Goal: Answer question/provide support

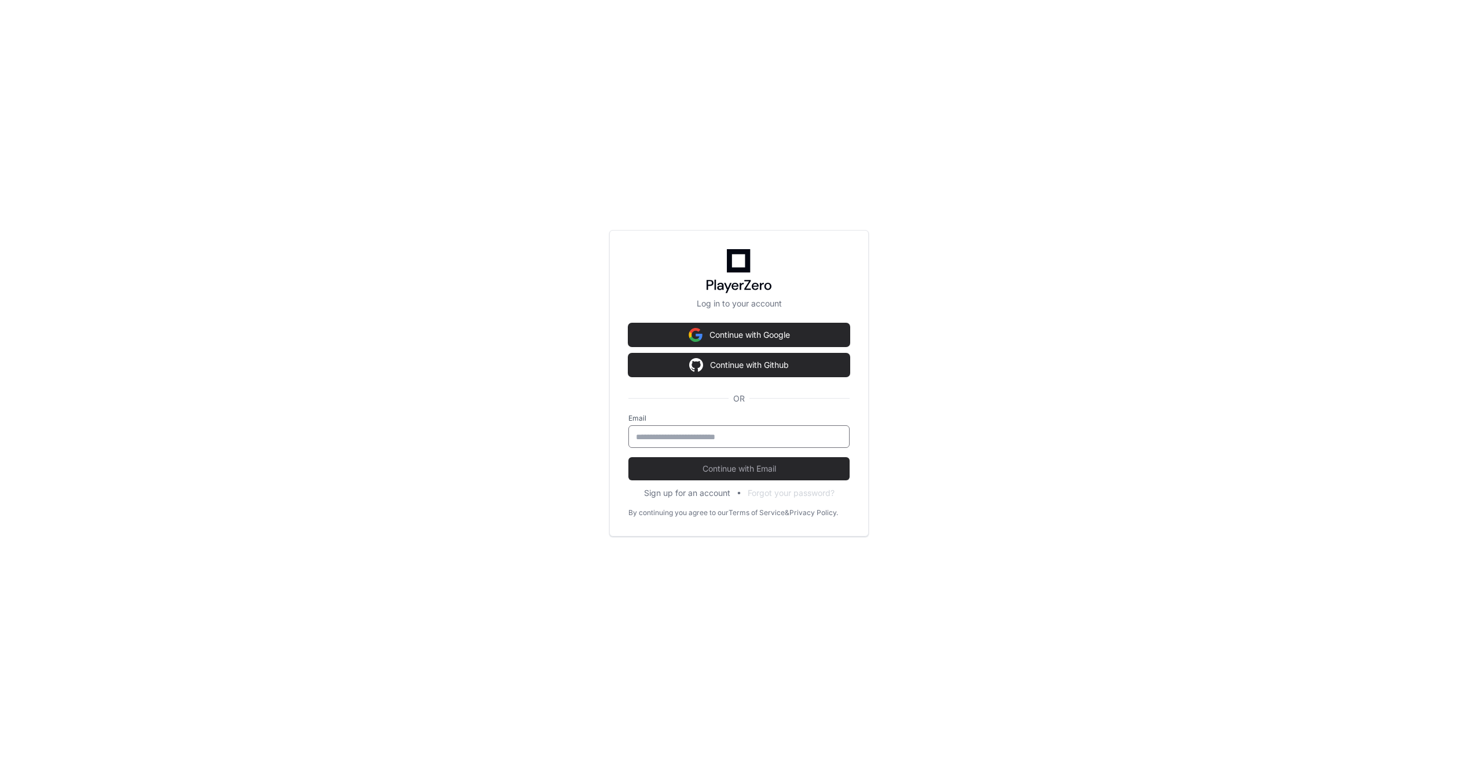
click at [683, 441] on input "email" at bounding box center [739, 437] width 206 height 12
type input "**********"
click at [740, 475] on button "Continue with Email" at bounding box center [738, 468] width 221 height 23
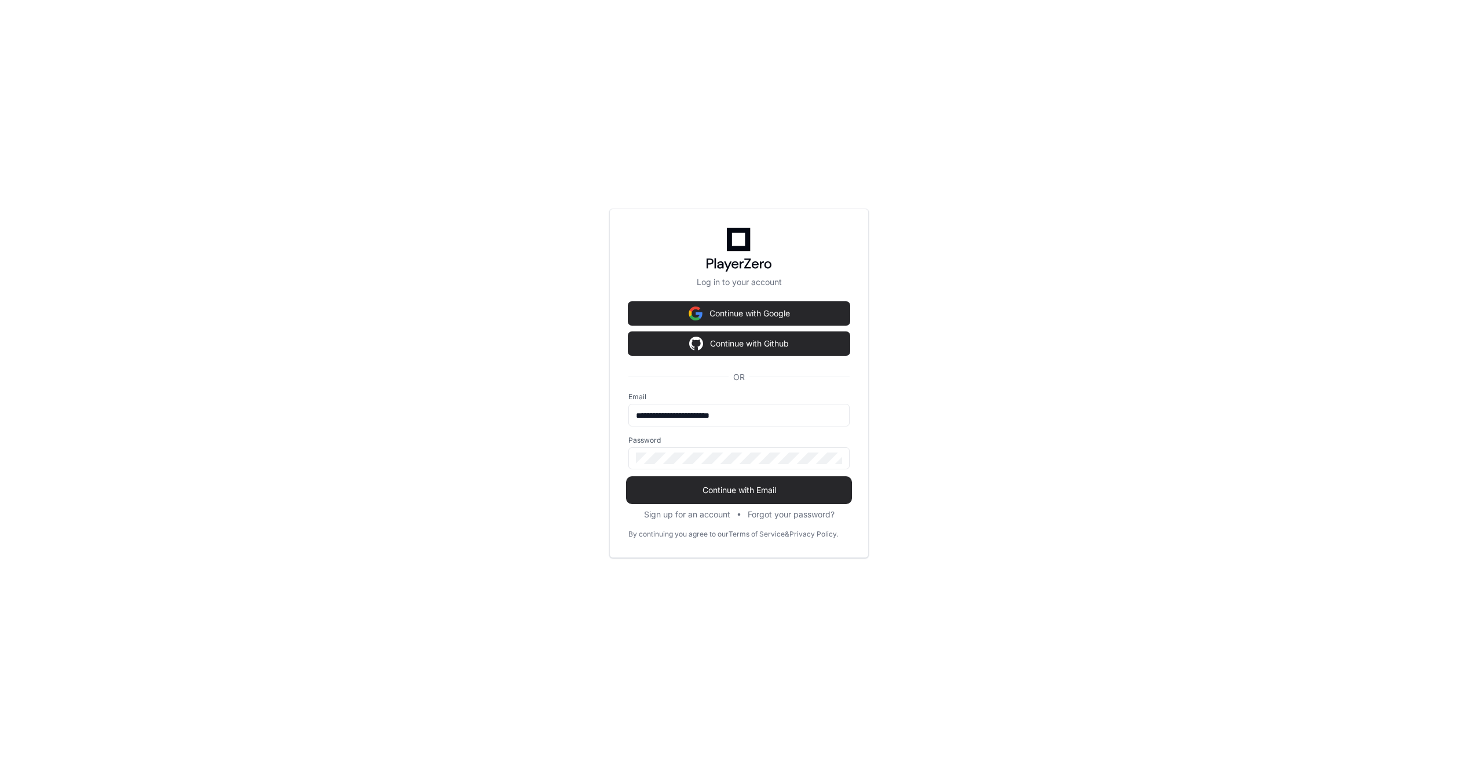
click at [744, 488] on span "Continue with Email" at bounding box center [738, 490] width 221 height 12
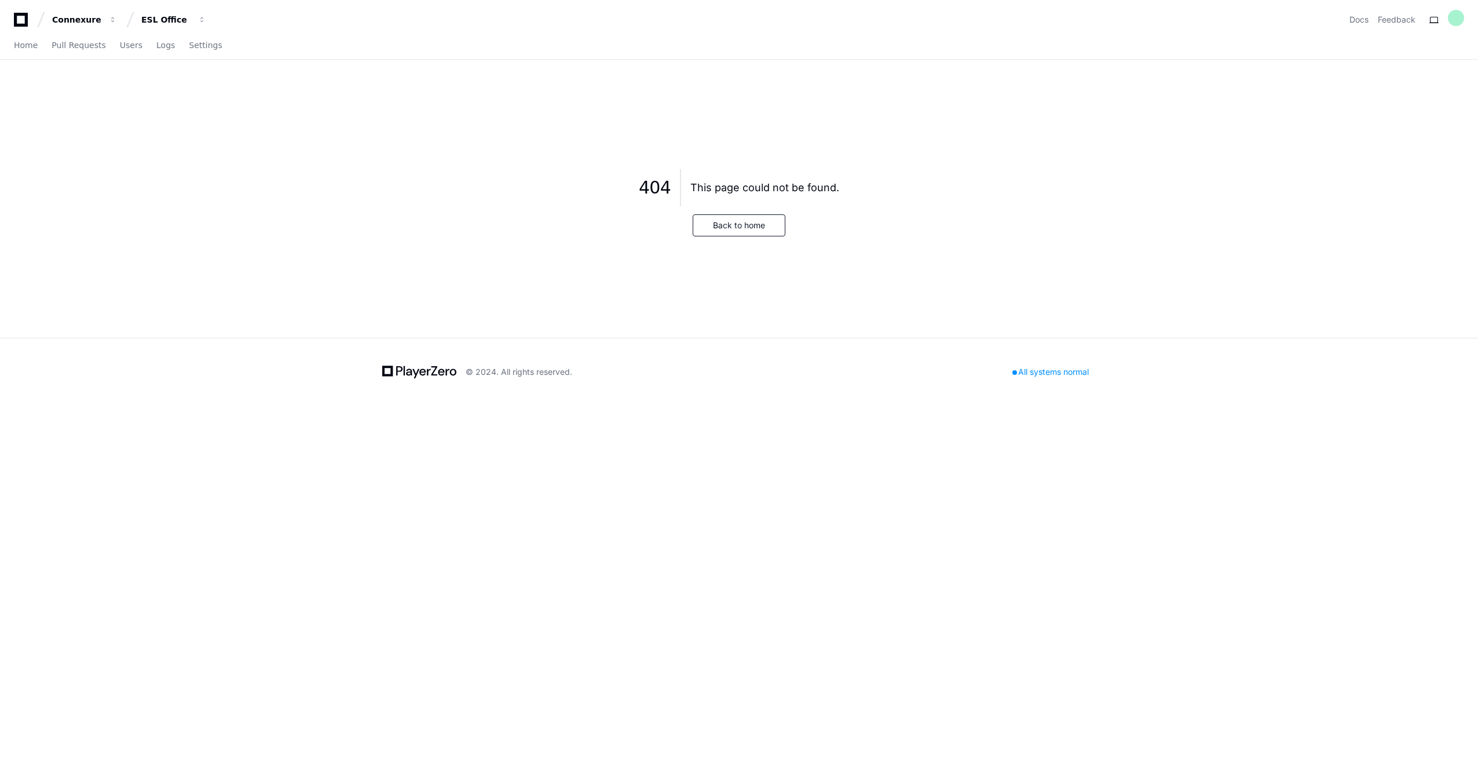
click at [18, 19] on icon at bounding box center [20, 20] width 23 height 14
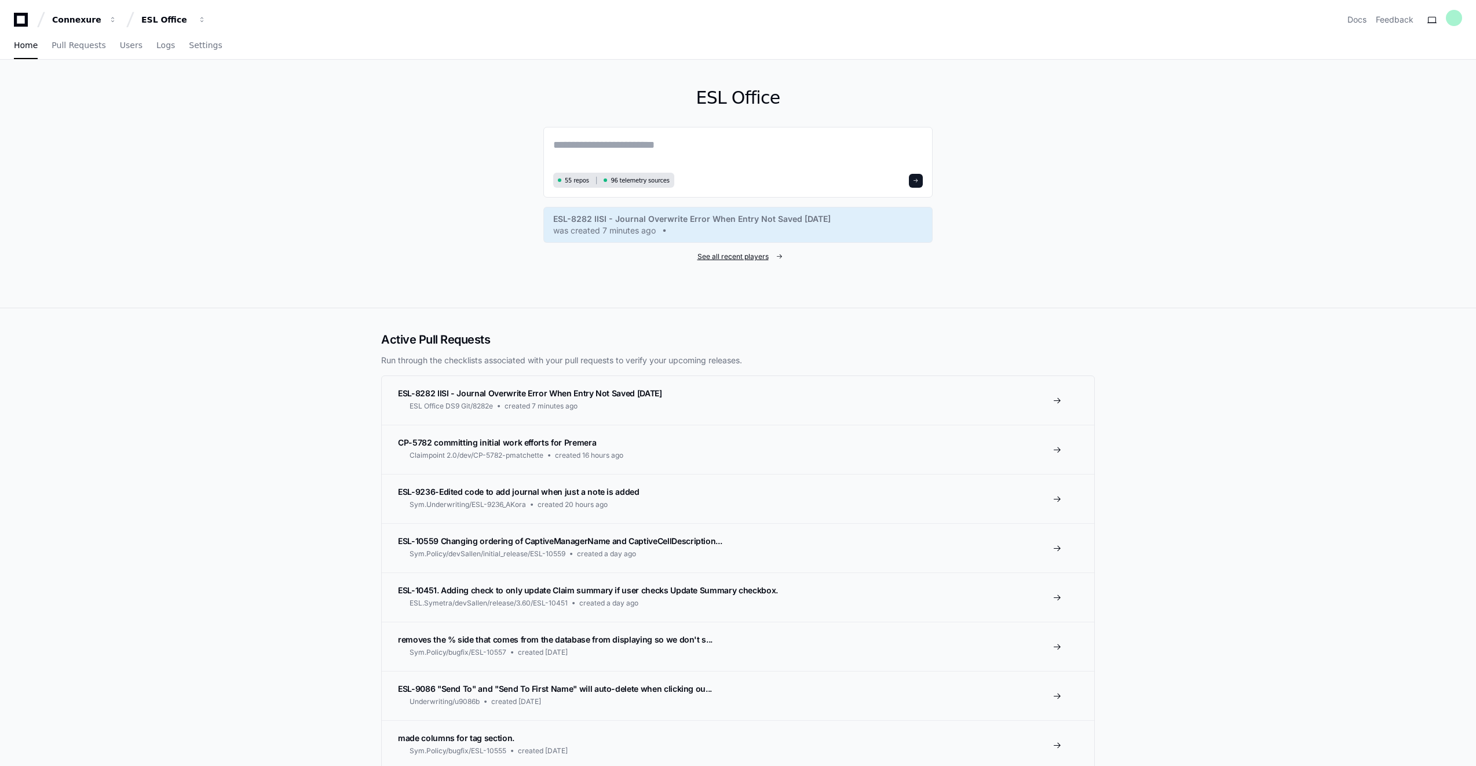
click at [744, 260] on span "See all recent players" at bounding box center [732, 256] width 71 height 9
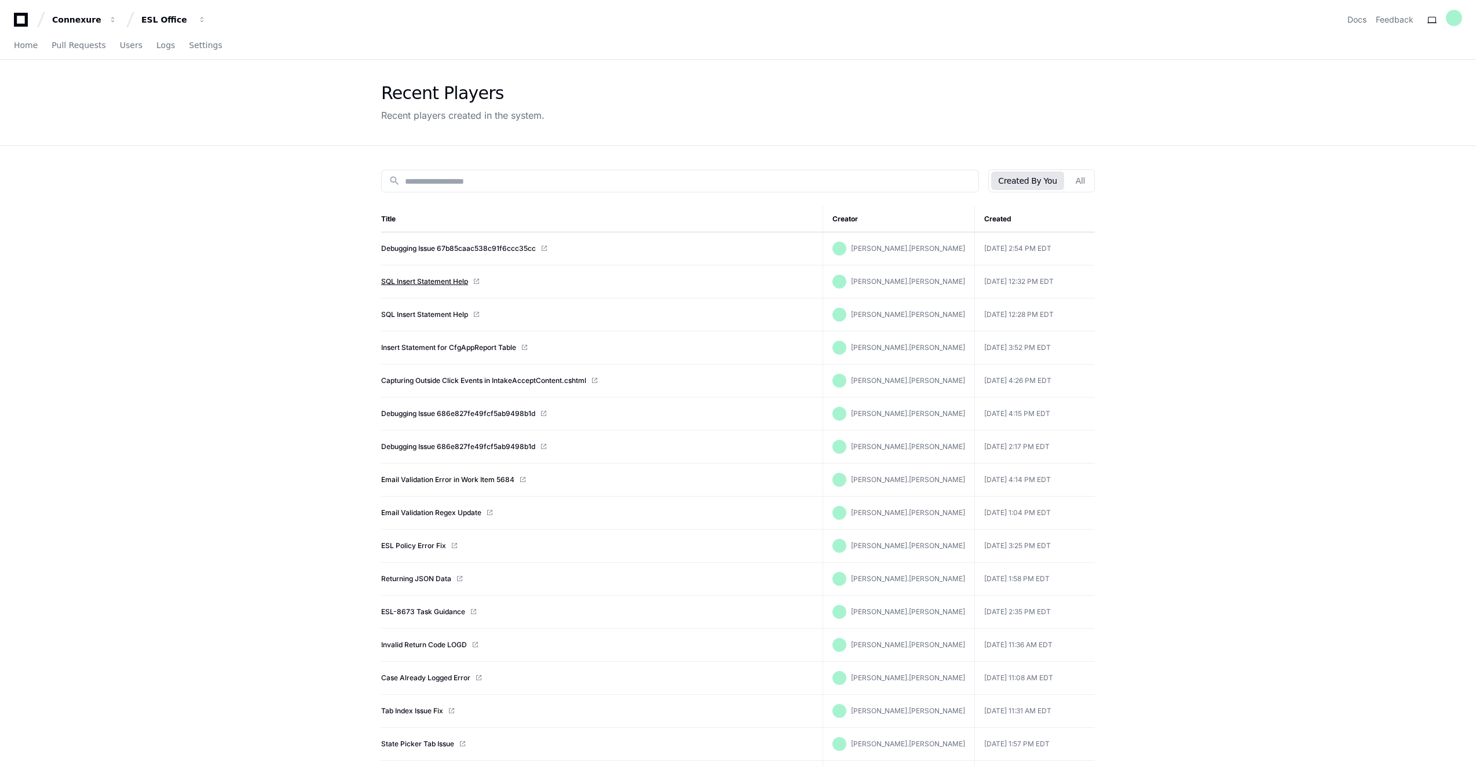
click at [440, 280] on link "SQL Insert Statement Help" at bounding box center [424, 281] width 87 height 9
click at [421, 314] on link "SQL Insert Statement Help" at bounding box center [424, 314] width 87 height 9
click at [445, 283] on link "SQL Insert Statement Help" at bounding box center [424, 281] width 87 height 9
click at [20, 25] on icon at bounding box center [21, 20] width 14 height 14
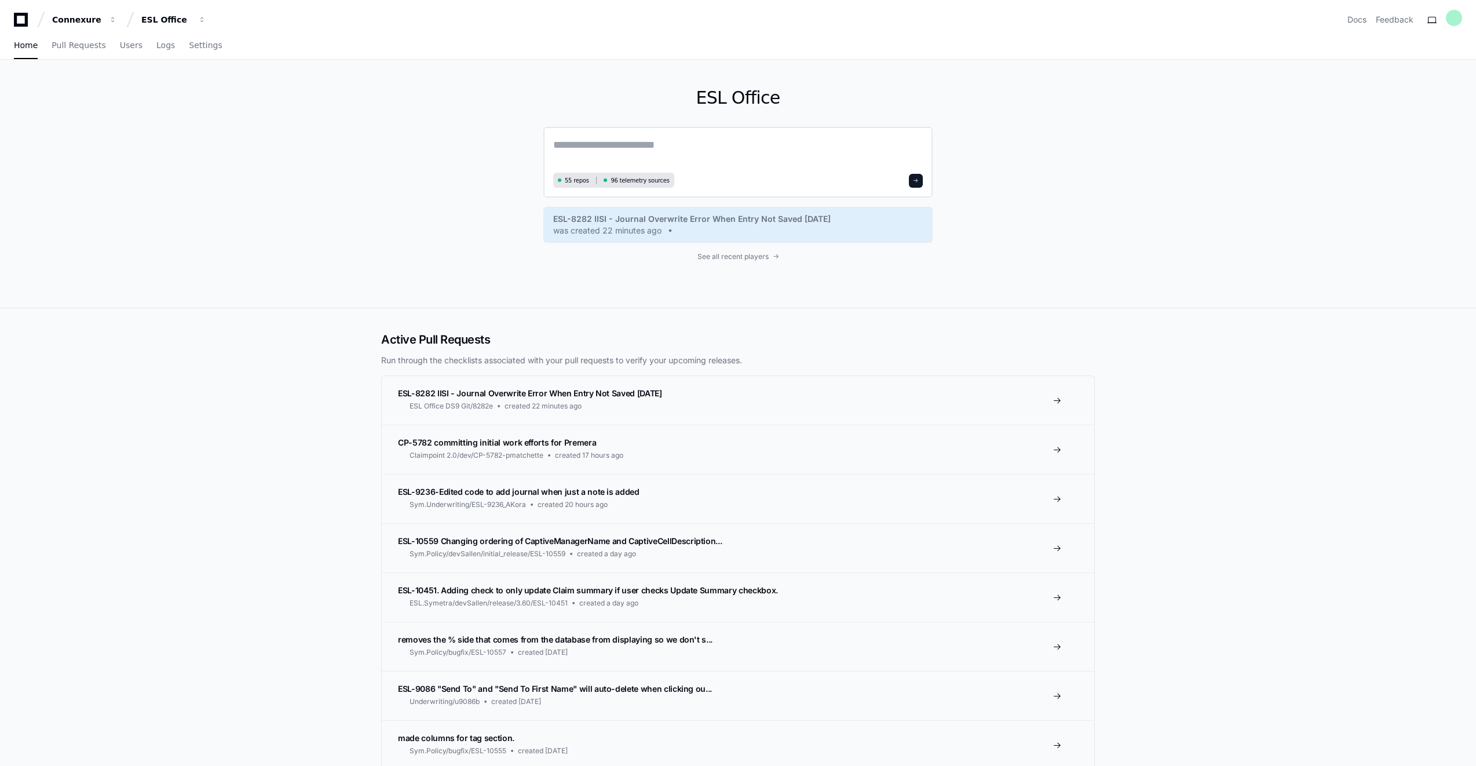
click at [639, 149] on textarea at bounding box center [737, 153] width 369 height 32
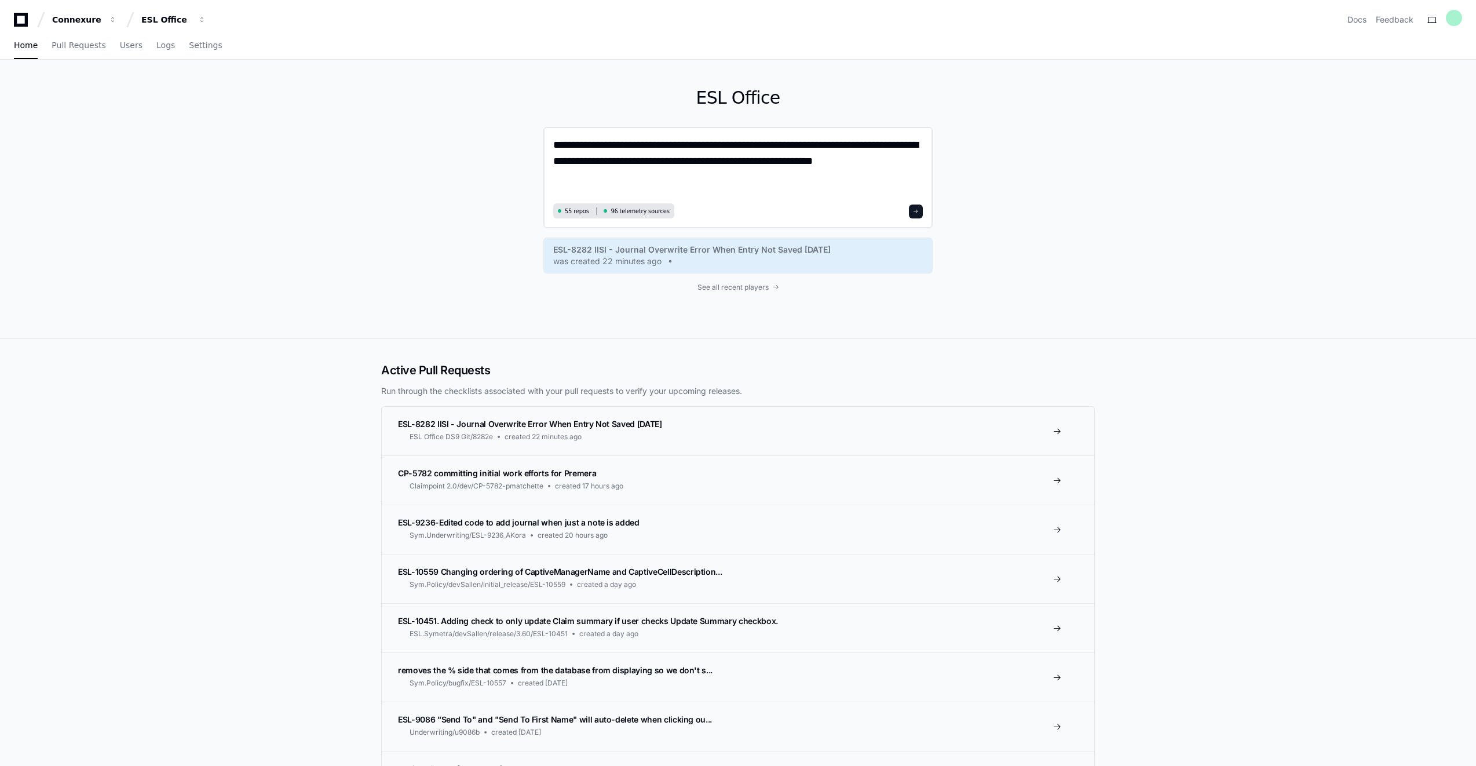
click at [613, 176] on textarea "**********" at bounding box center [737, 168] width 369 height 63
type textarea "**********"
click at [914, 215] on button at bounding box center [916, 211] width 14 height 14
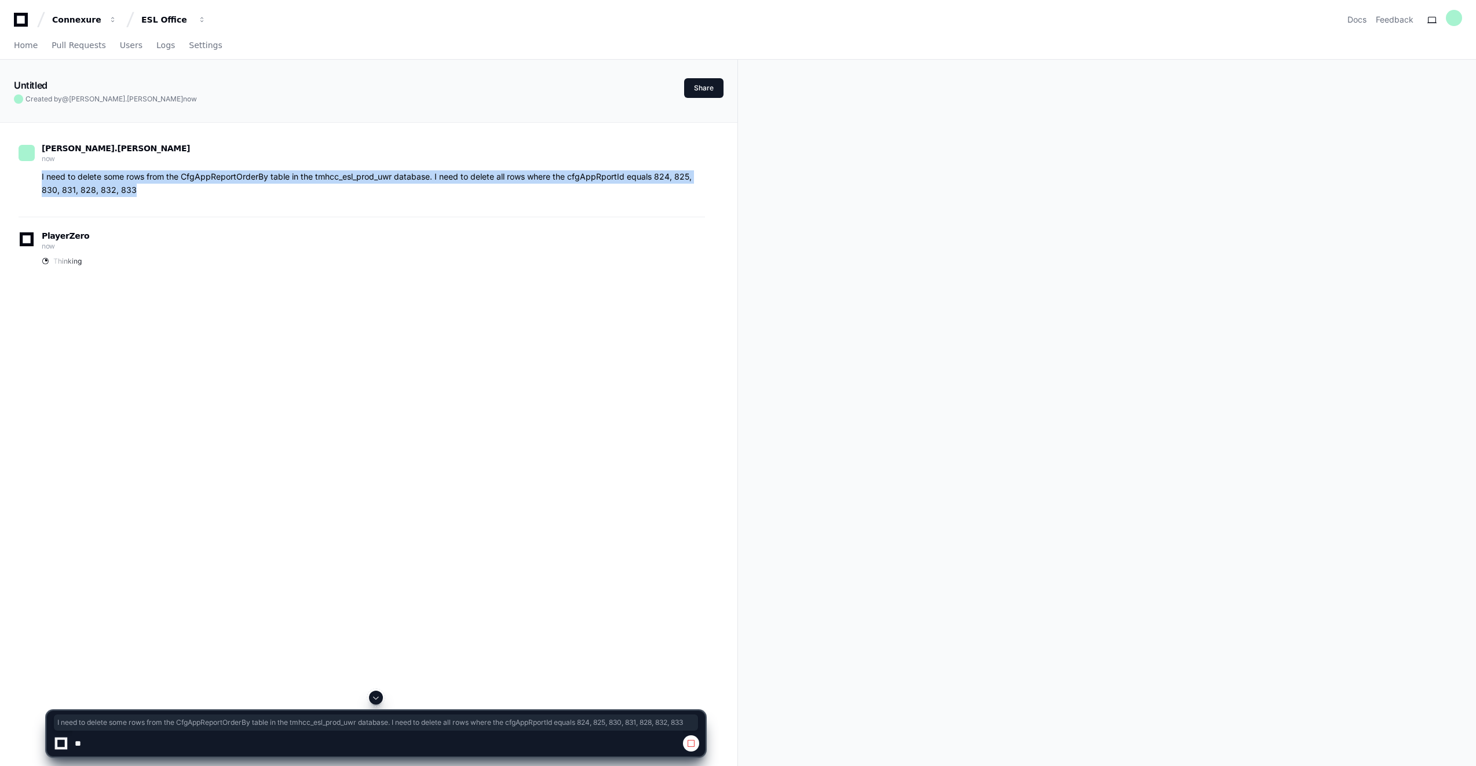
drag, startPoint x: 140, startPoint y: 191, endPoint x: 37, endPoint y: 173, distance: 104.0
click at [37, 173] on div "I need to delete some rows from the CfgAppReportOrderBy table in the tmhcc_esl_…" at bounding box center [362, 183] width 686 height 27
copy p "I need to delete some rows from the CfgAppReportOrderBy table in the tmhcc_esl_…"
click at [691, 744] on span at bounding box center [690, 742] width 9 height 9
click at [21, 23] on icon at bounding box center [20, 20] width 23 height 14
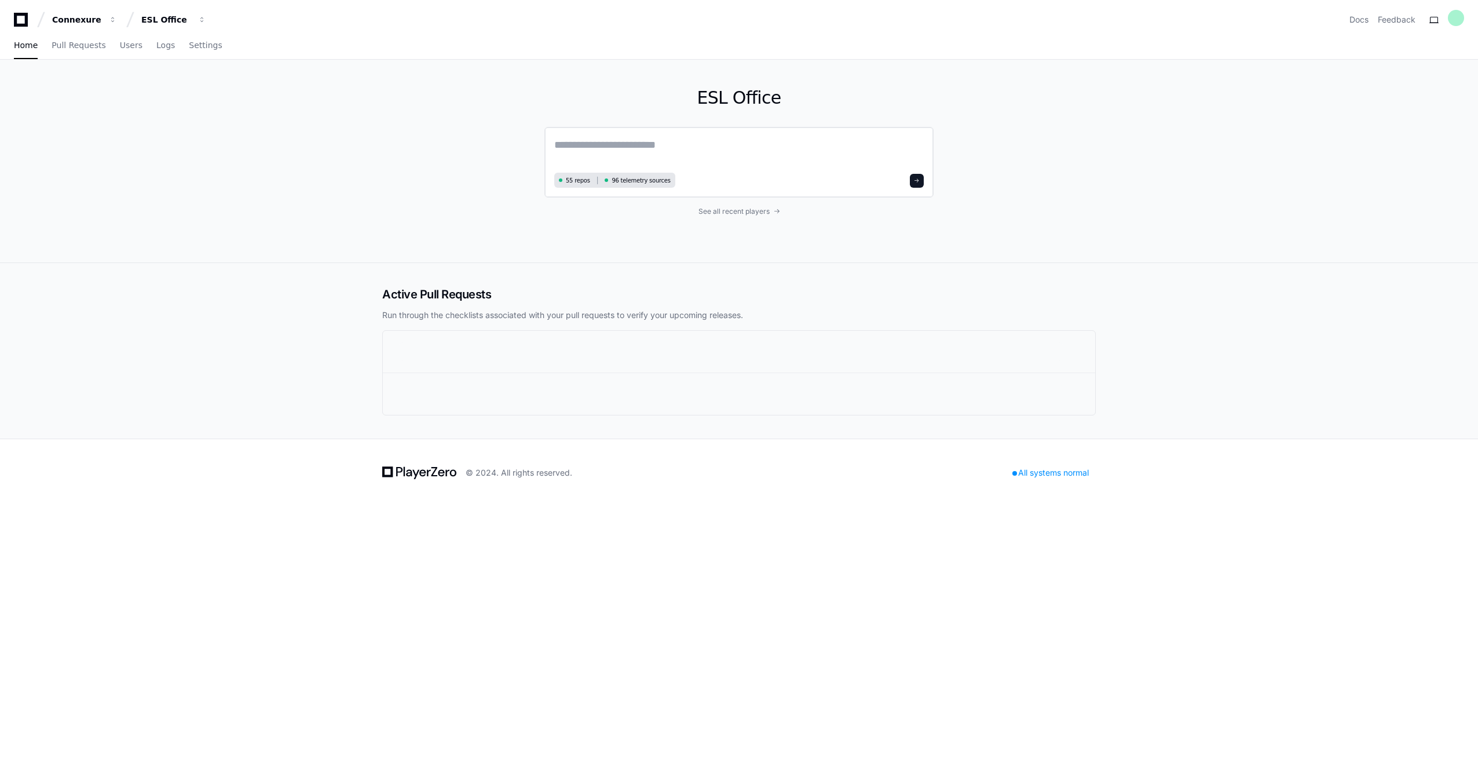
click at [559, 145] on textarea at bounding box center [738, 153] width 369 height 32
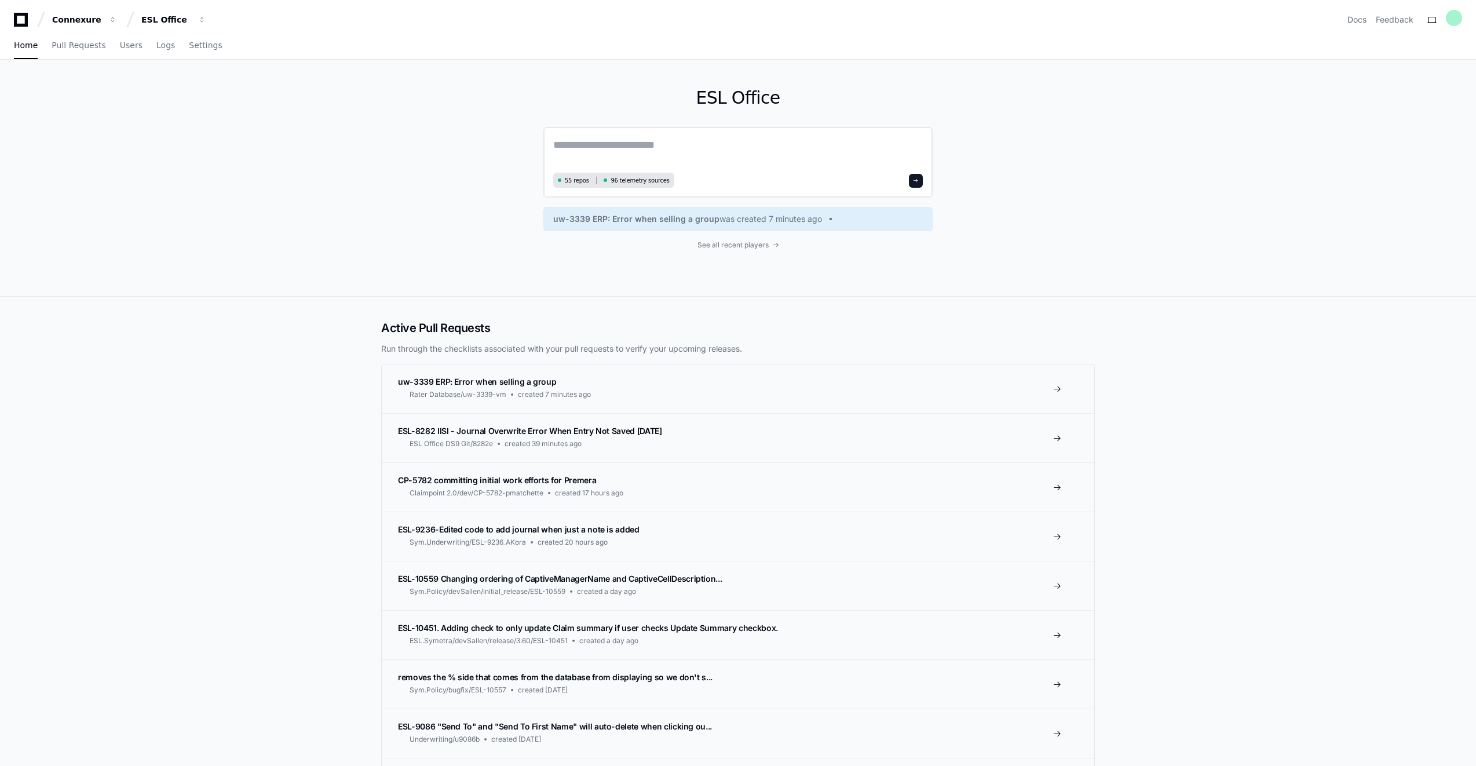
paste textarea "**********"
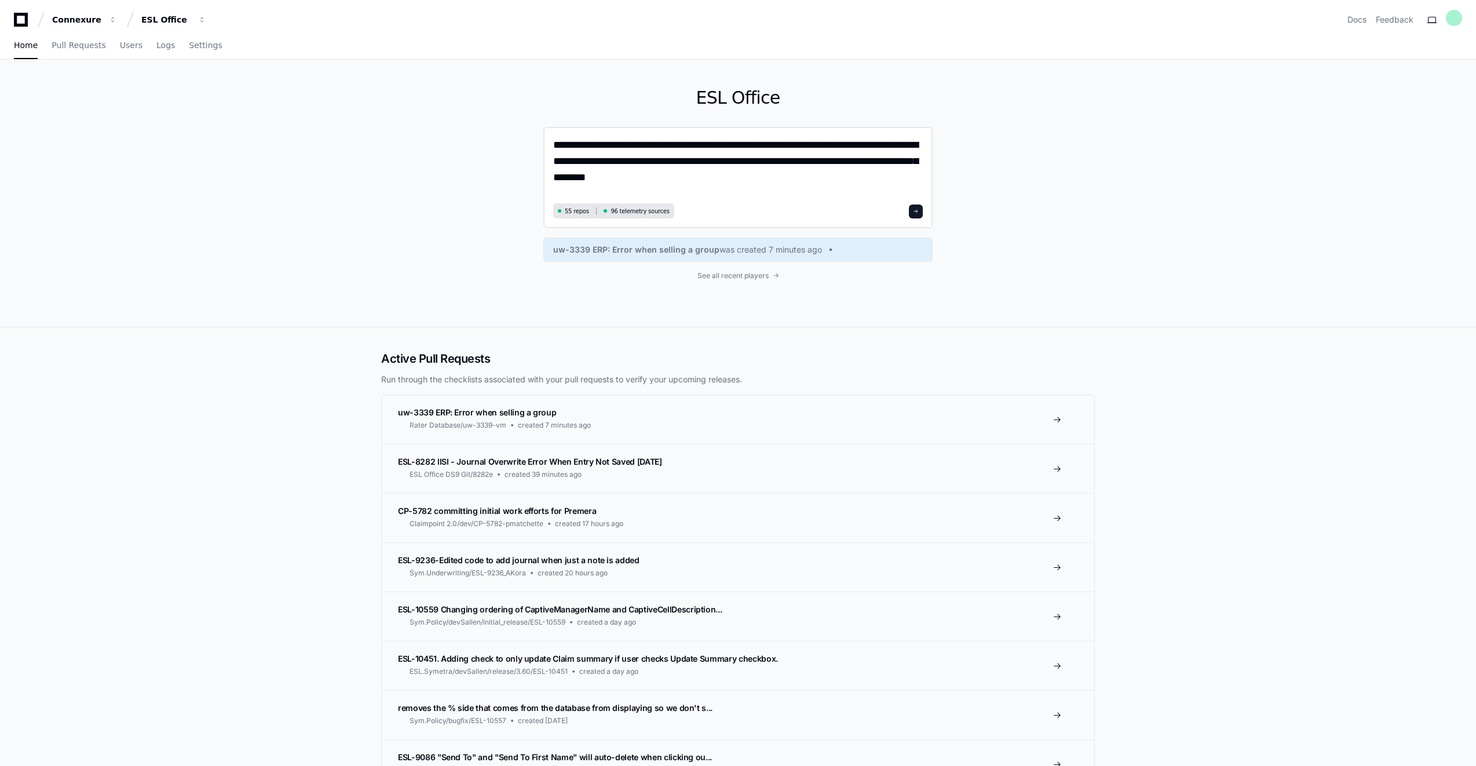
type textarea "**********"
click at [916, 214] on button at bounding box center [916, 211] width 14 height 14
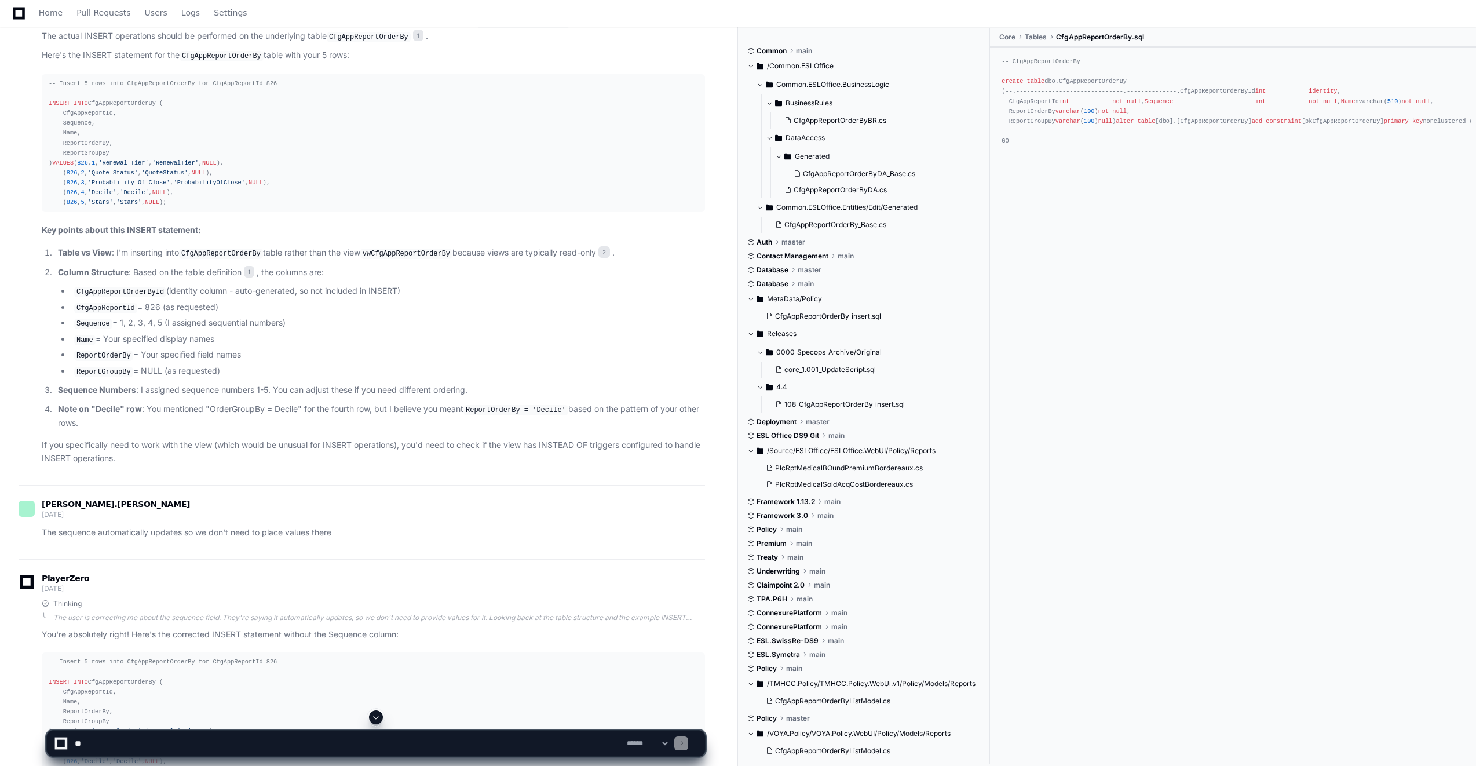
scroll to position [893, 0]
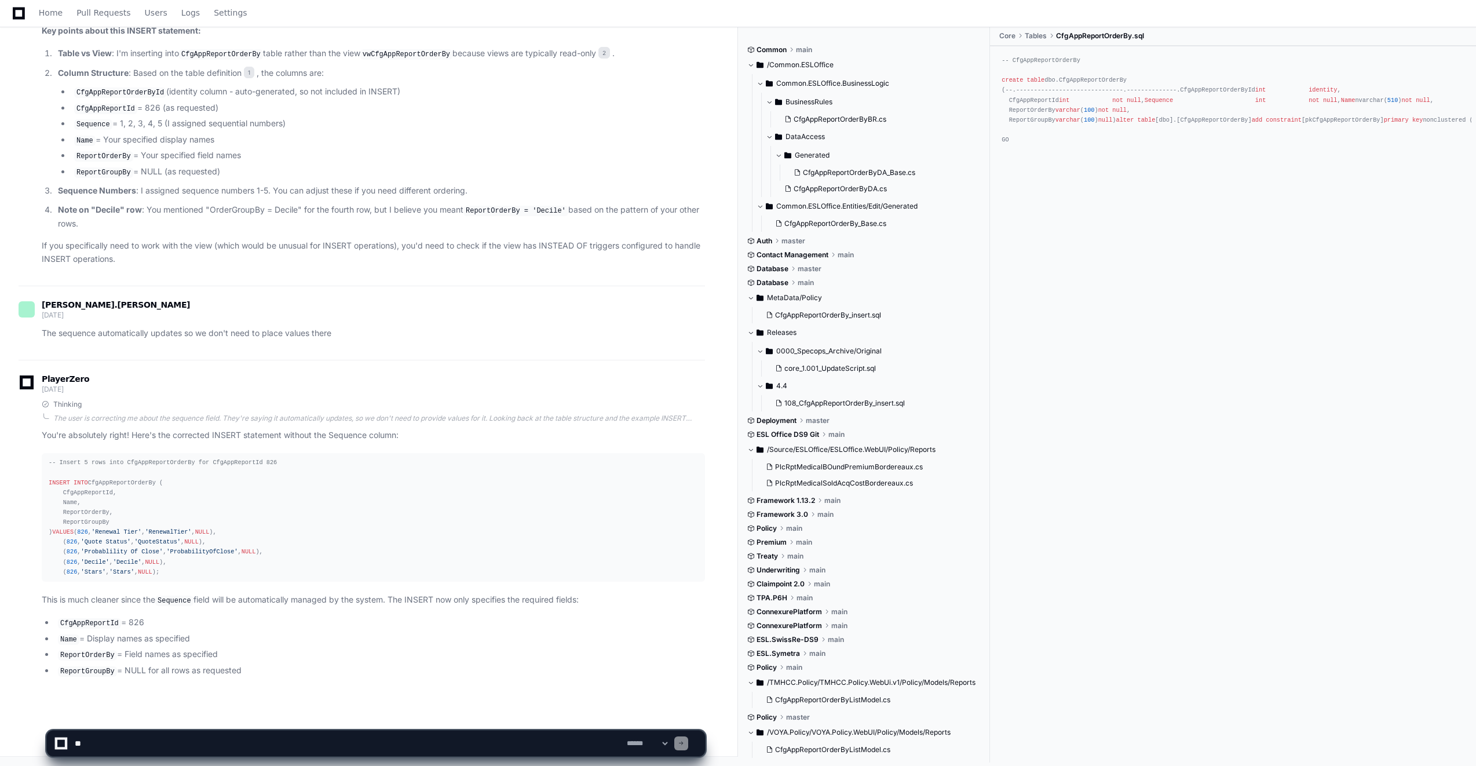
click at [115, 744] on textarea at bounding box center [348, 742] width 552 height 25
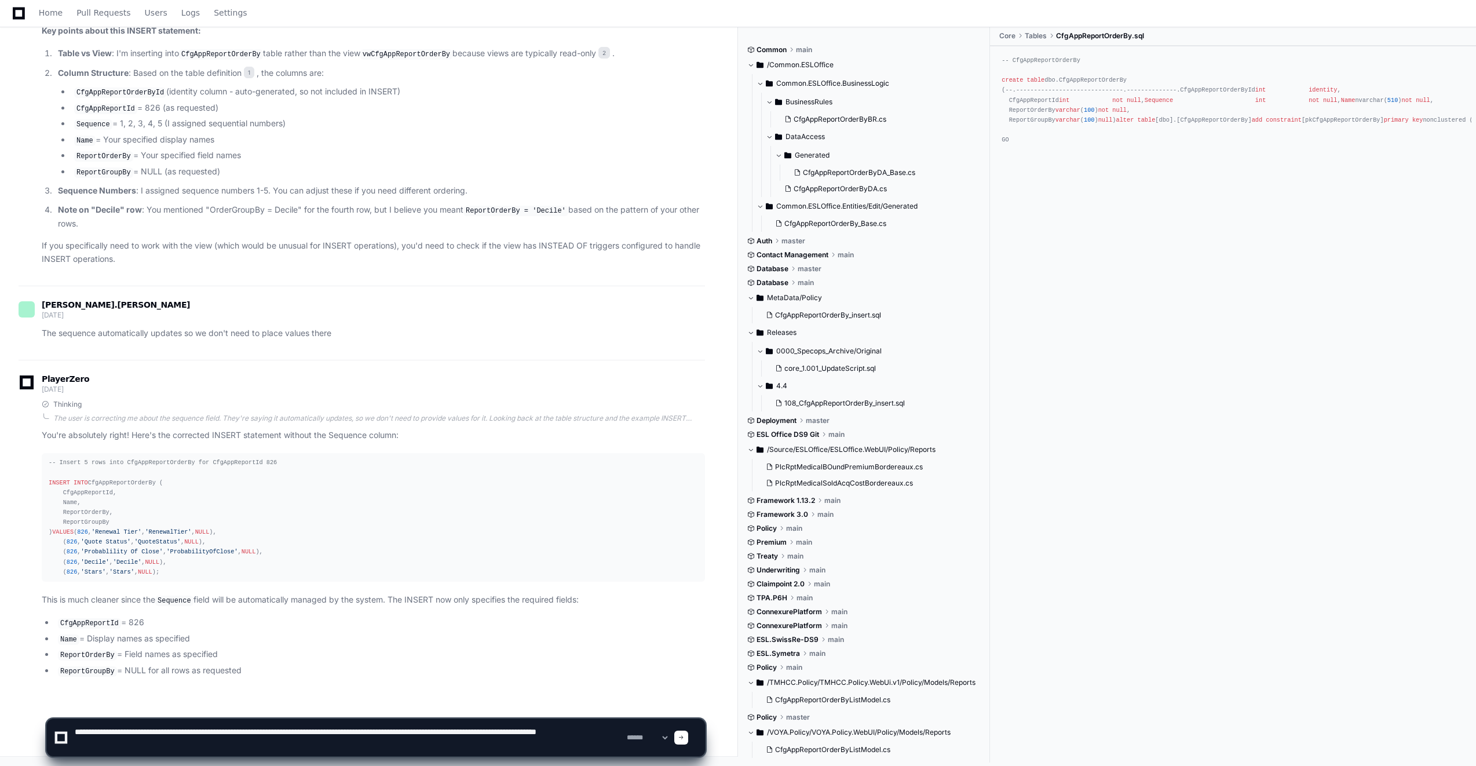
type textarea "**********"
click at [684, 738] on span at bounding box center [681, 737] width 6 height 6
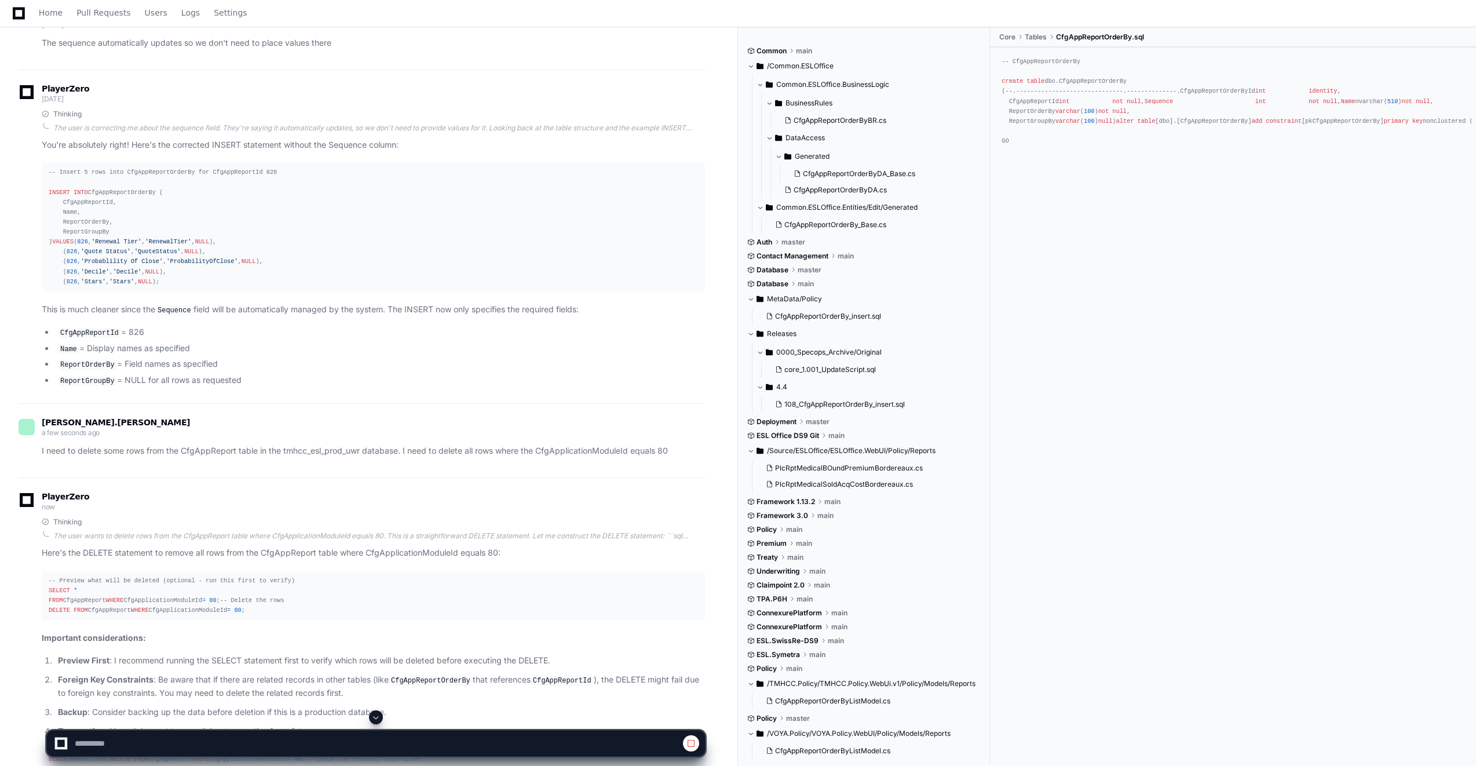
scroll to position [1421, 0]
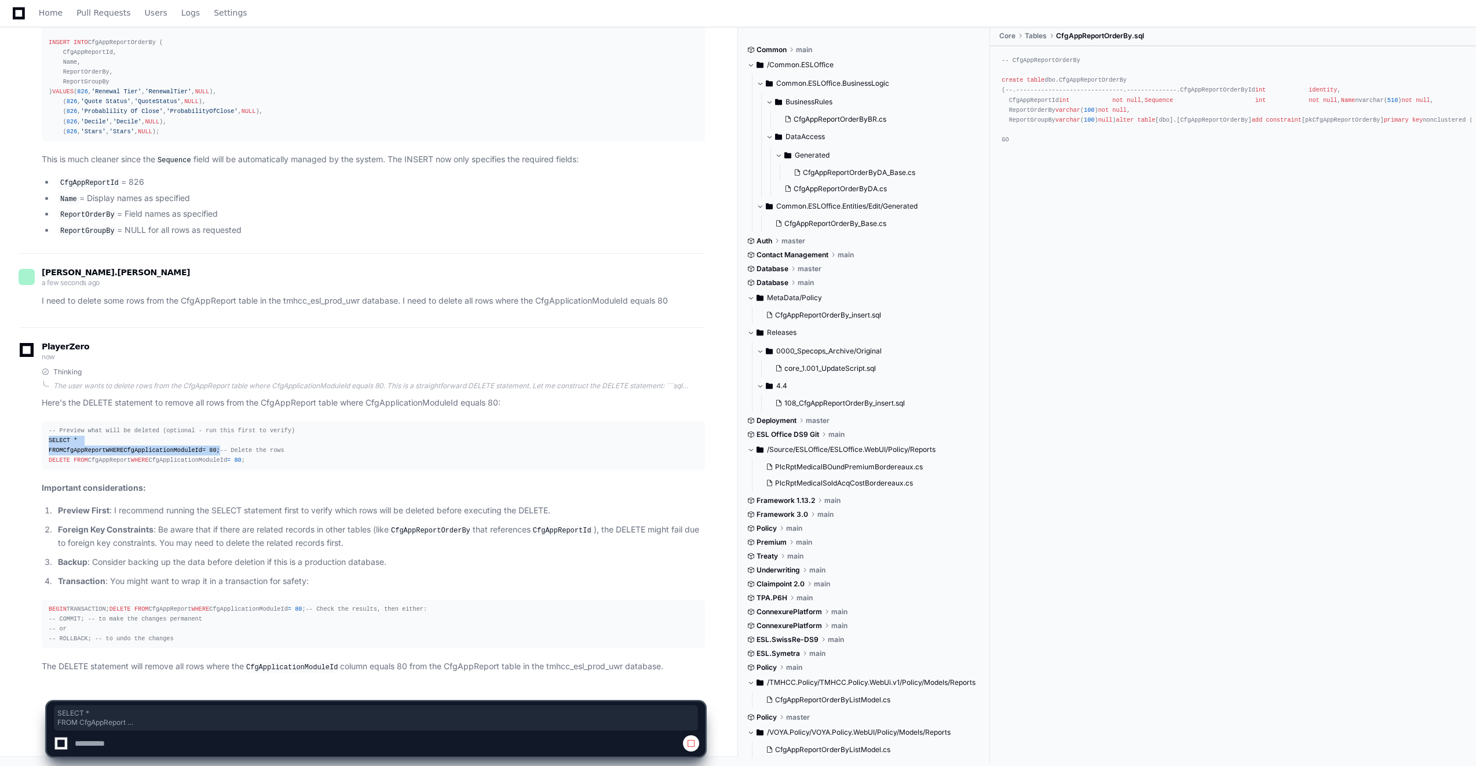
drag, startPoint x: 159, startPoint y: 372, endPoint x: 36, endPoint y: 354, distance: 124.0
click at [36, 367] on div "Thinking The user wants to delete rows from the CfgAppReport table where CfgApp…" at bounding box center [362, 520] width 686 height 306
copy div "SELECT * FROM CfgAppReport WHERE CfgApplicationModuleId = 80 ;"
drag, startPoint x: 147, startPoint y: 410, endPoint x: -2, endPoint y: 405, distance: 149.5
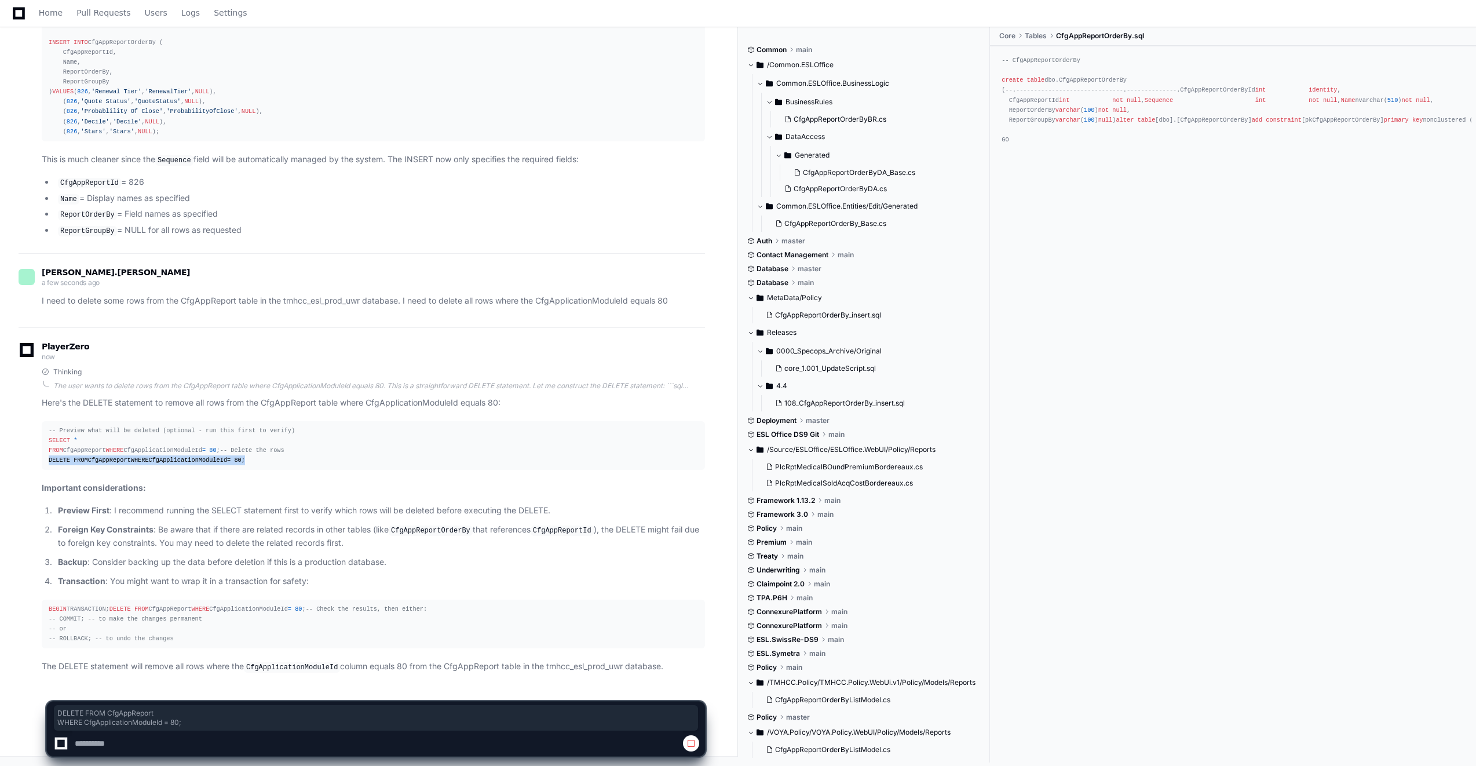
copy div "DELETE FROM CfgAppReport WHERE CfgApplicationModuleId = 80 ;"
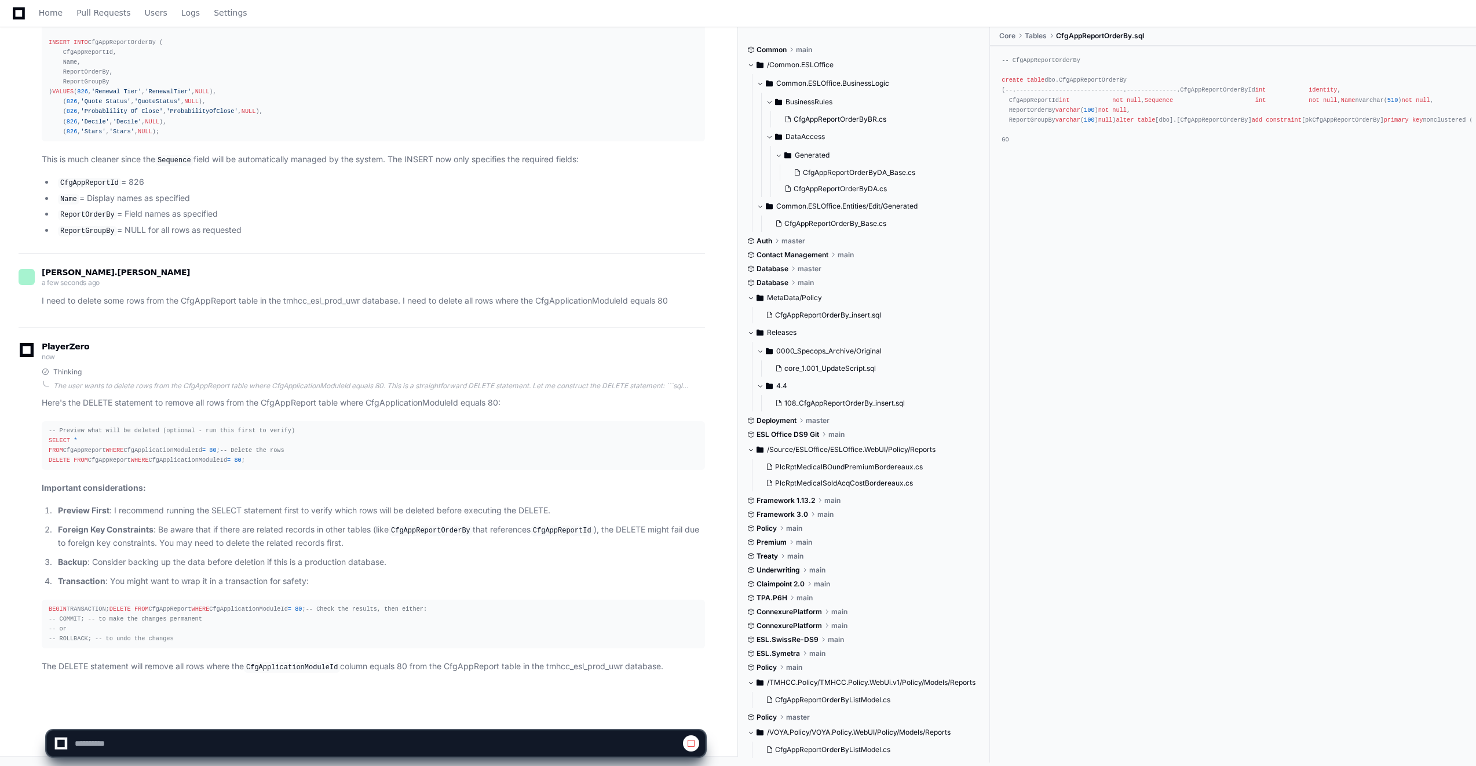
click at [690, 741] on span at bounding box center [690, 742] width 9 height 9
click at [689, 741] on span at bounding box center [690, 742] width 9 height 9
drag, startPoint x: 64, startPoint y: 742, endPoint x: 103, endPoint y: 748, distance: 39.2
click at [67, 742] on div at bounding box center [60, 743] width 21 height 13
